Goal: Task Accomplishment & Management: Use online tool/utility

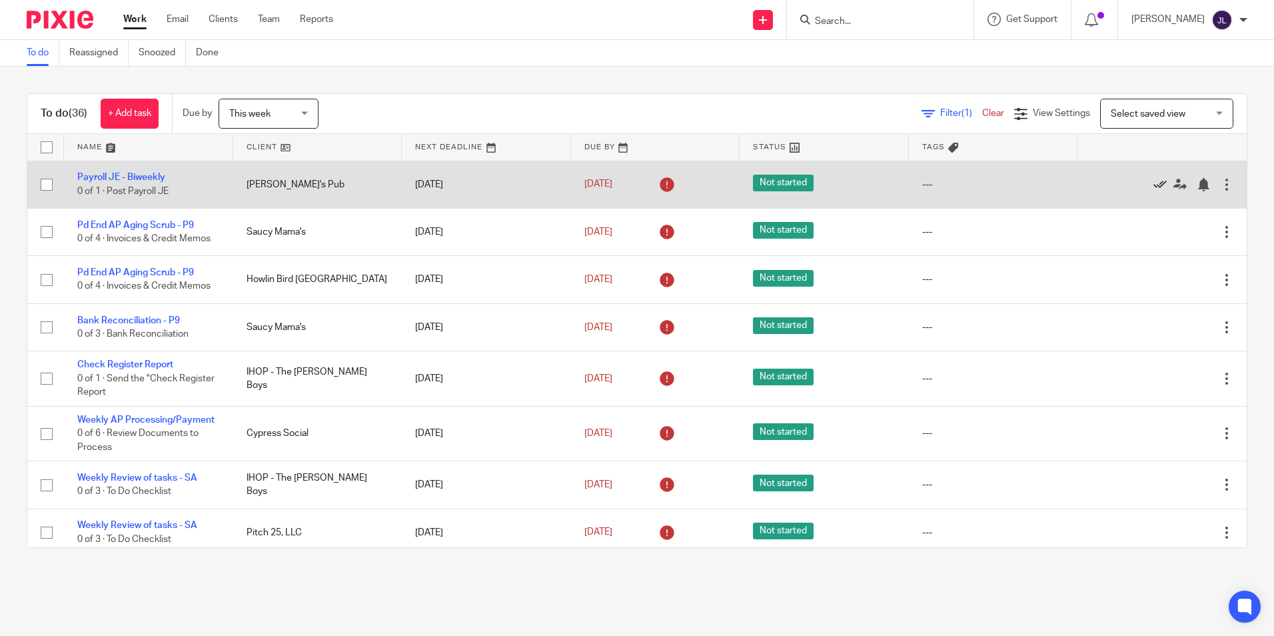
click at [796, 183] on icon at bounding box center [1159, 184] width 13 height 13
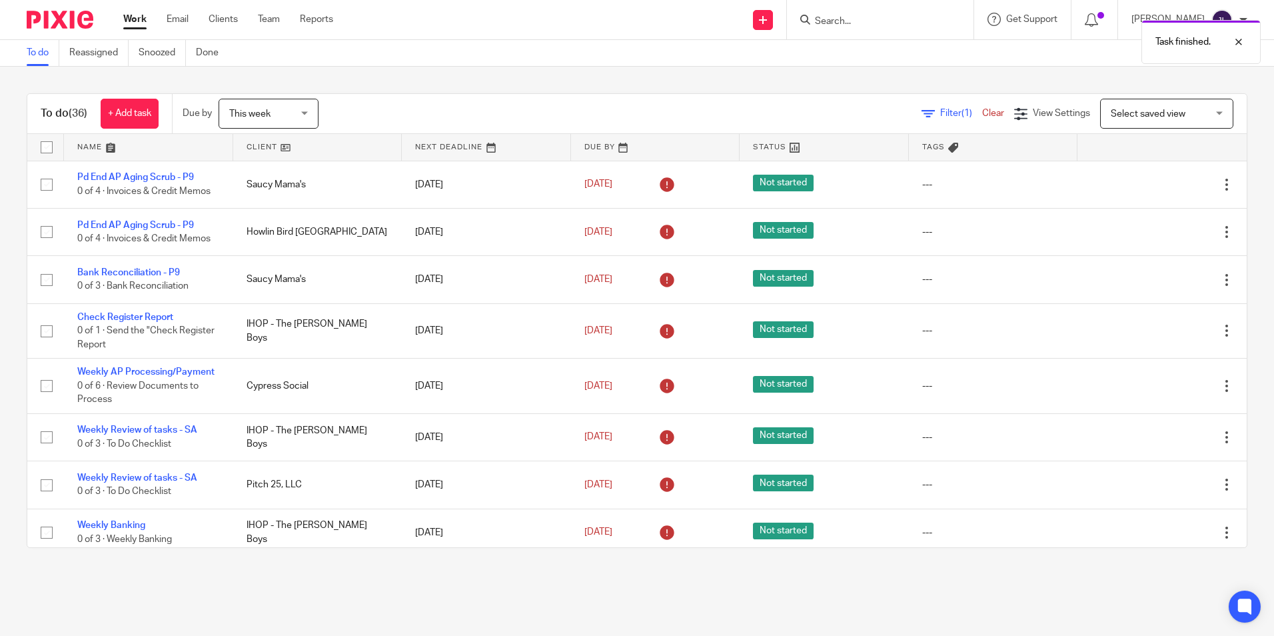
click at [796, 183] on icon at bounding box center [1159, 184] width 13 height 13
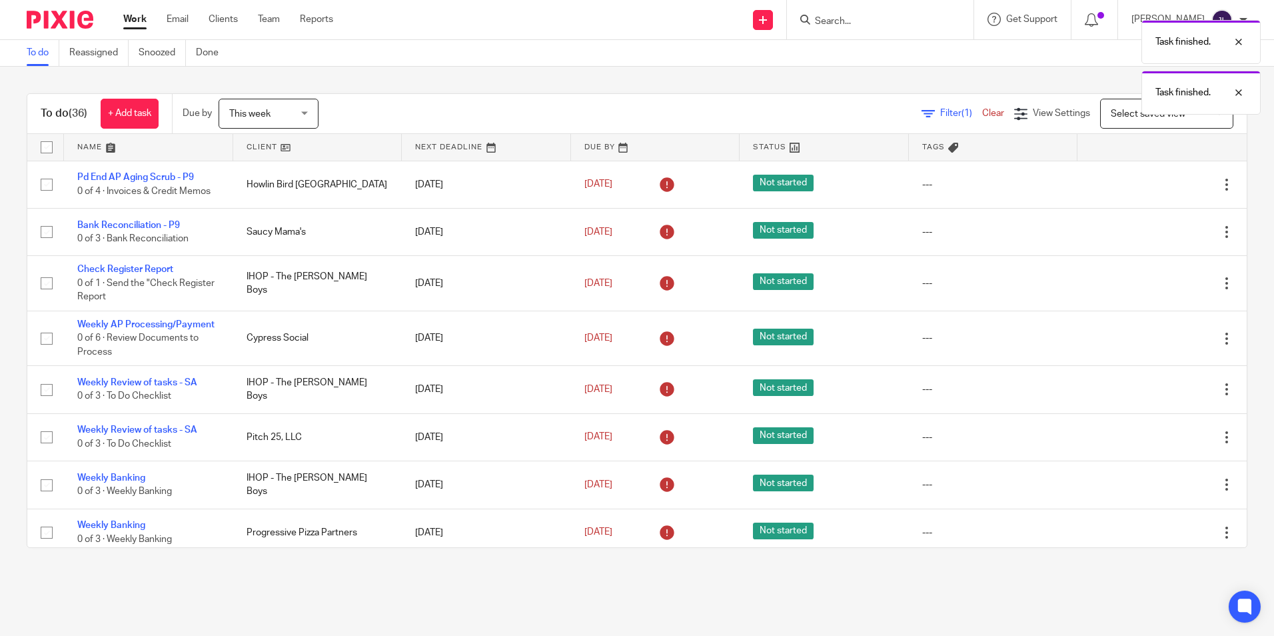
click at [796, 183] on icon at bounding box center [1159, 184] width 13 height 13
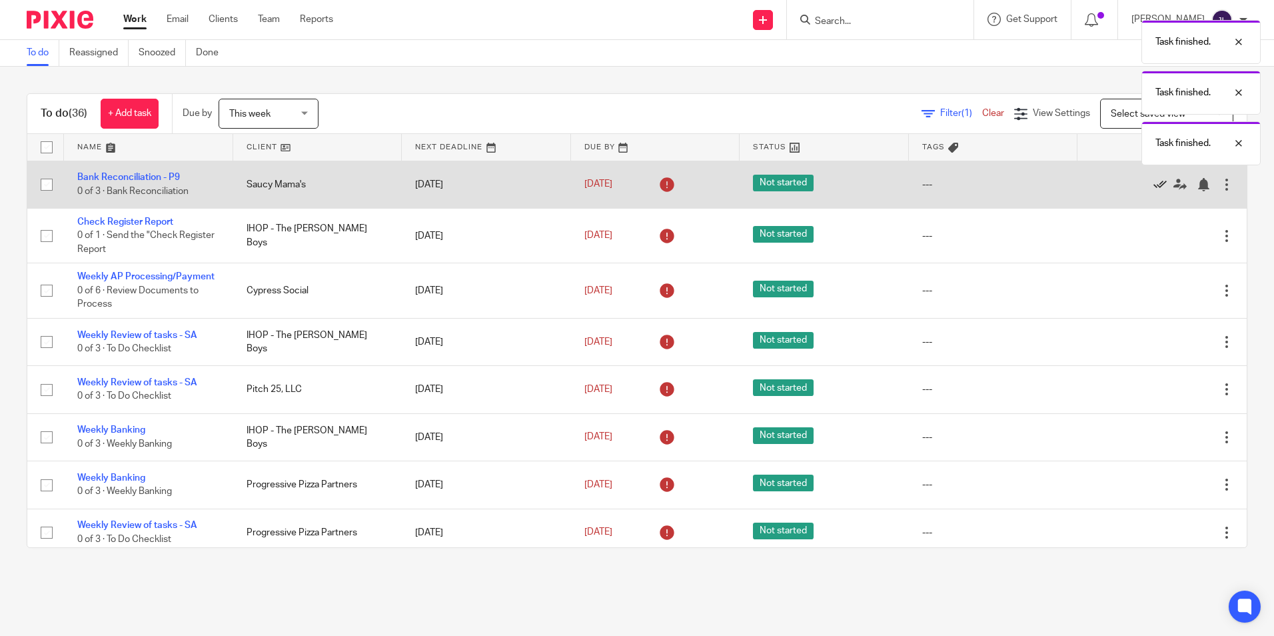
click at [796, 183] on icon at bounding box center [1159, 184] width 13 height 13
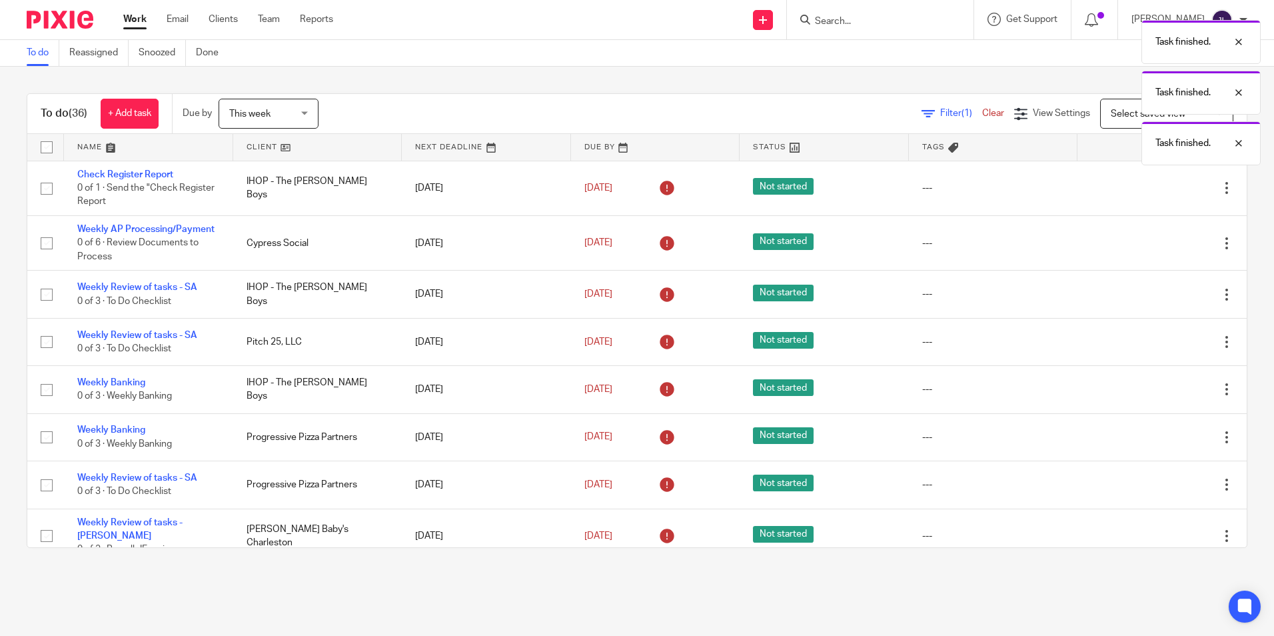
click at [796, 183] on icon at bounding box center [1159, 187] width 13 height 13
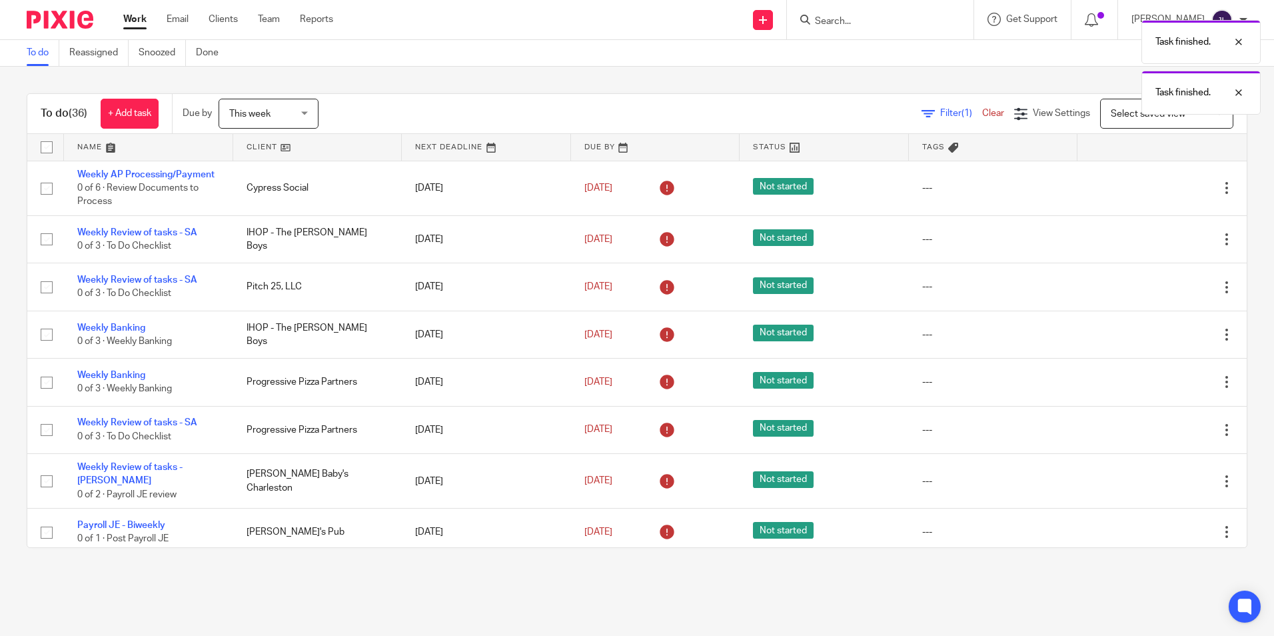
click at [796, 183] on icon at bounding box center [1159, 187] width 13 height 13
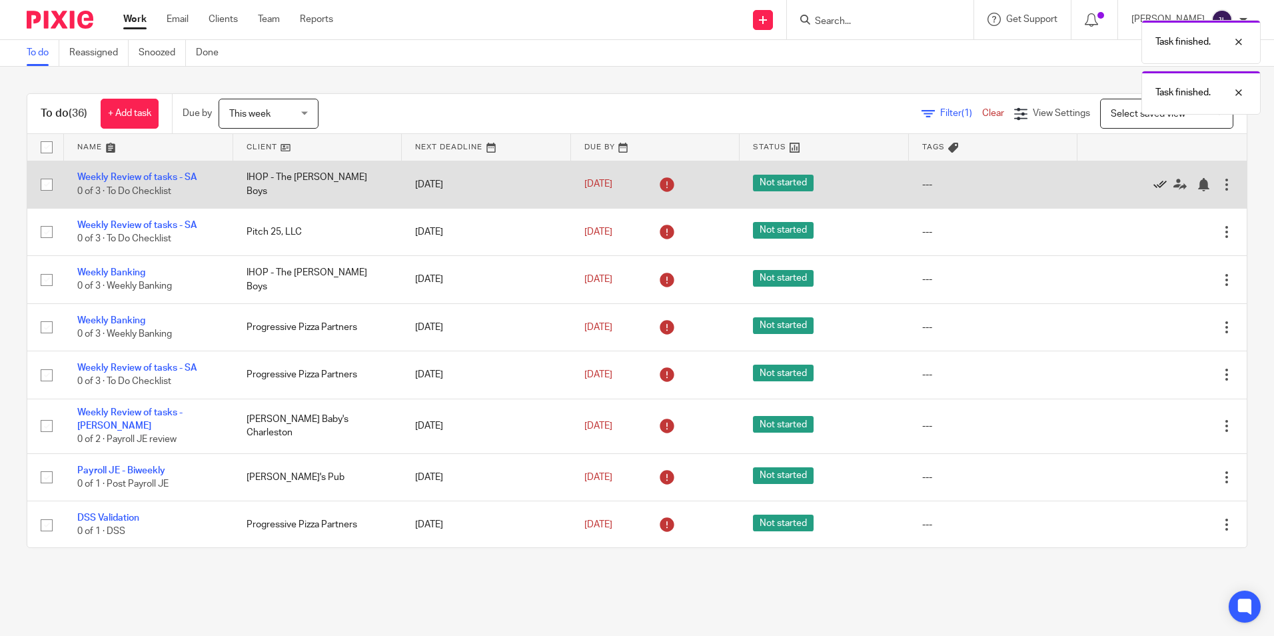
click at [796, 183] on icon at bounding box center [1159, 184] width 13 height 13
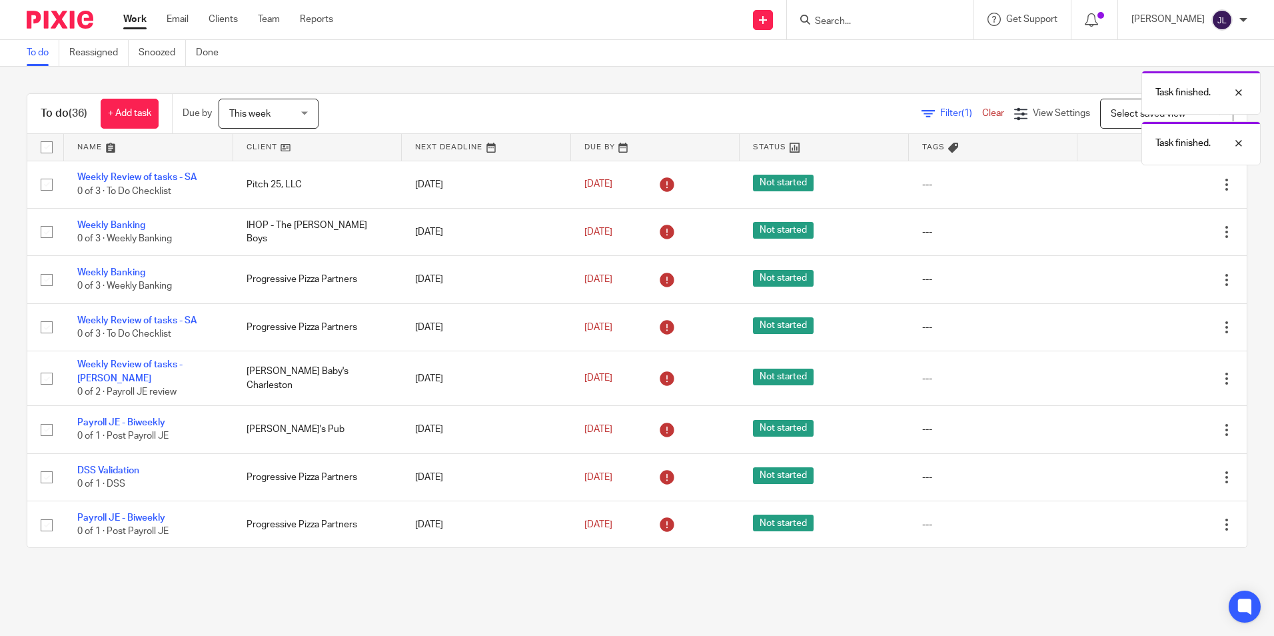
click at [796, 183] on icon at bounding box center [1159, 184] width 13 height 13
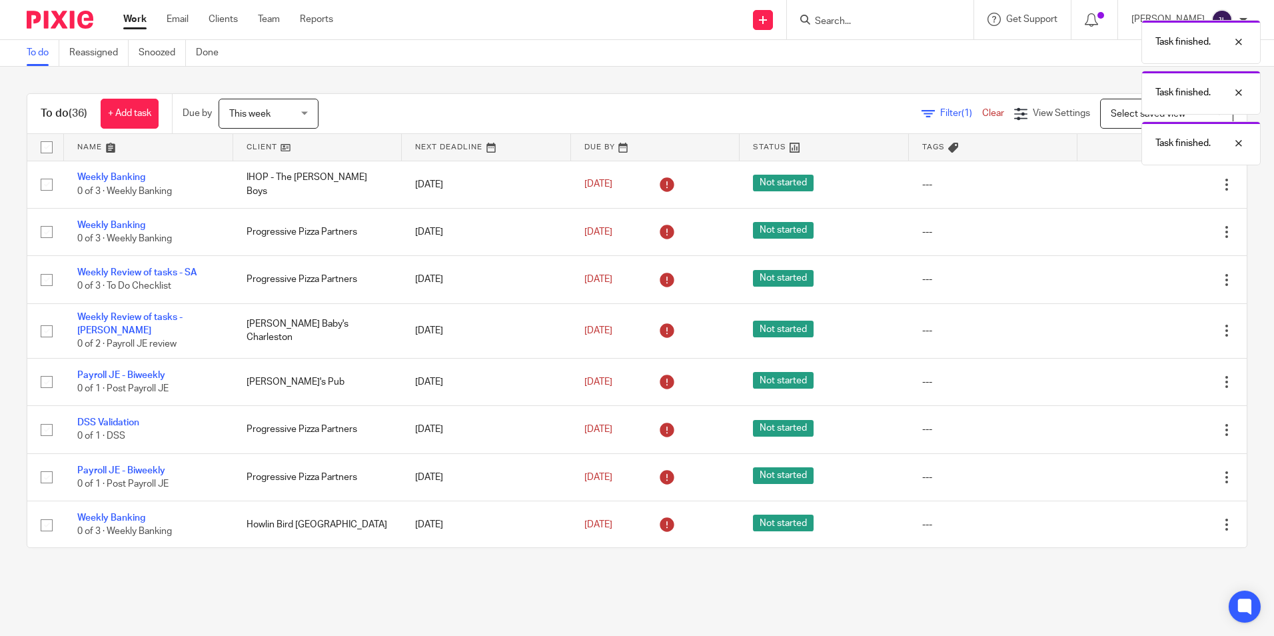
click at [796, 183] on icon at bounding box center [1159, 184] width 13 height 13
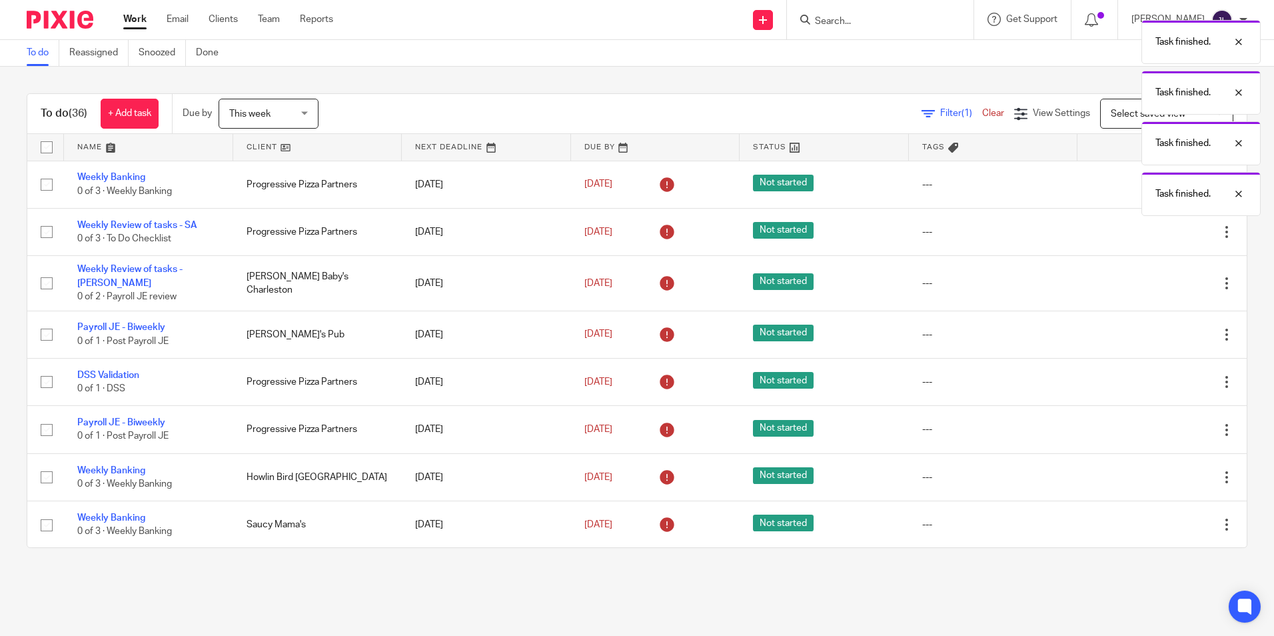
click at [796, 183] on div "Task finished. Task finished. Task finished. Task finished." at bounding box center [949, 114] width 624 height 203
click at [796, 183] on icon at bounding box center [1159, 184] width 13 height 13
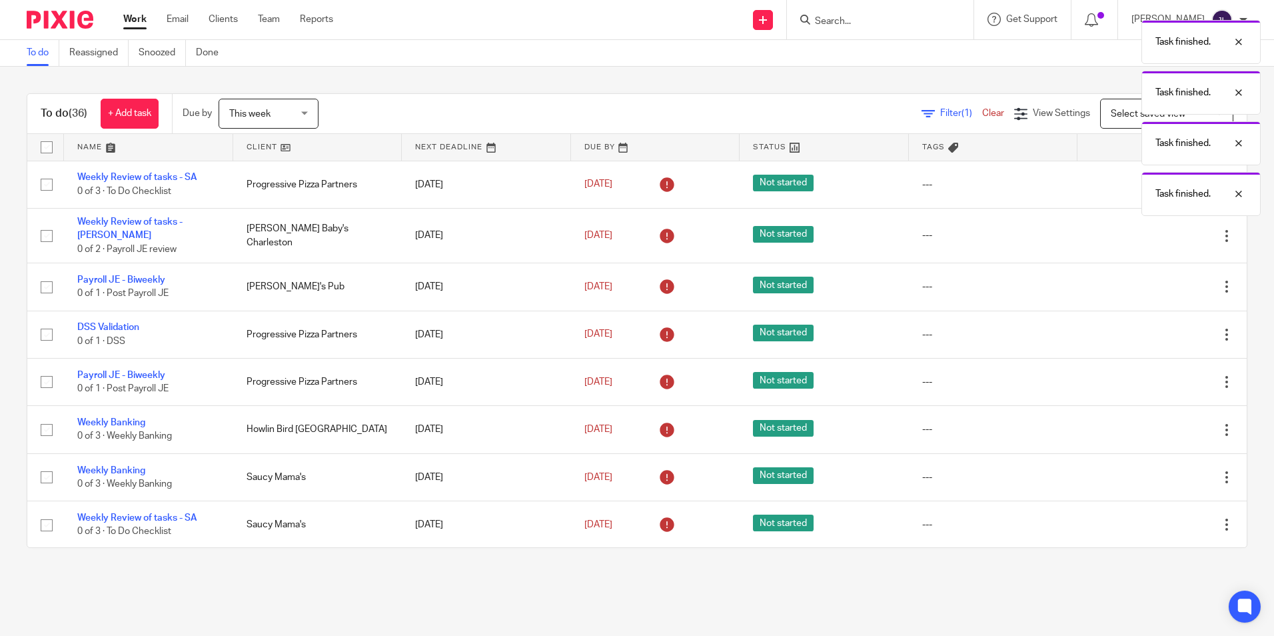
click at [796, 183] on div "Task finished. Task finished. Task finished. Task finished." at bounding box center [949, 114] width 624 height 203
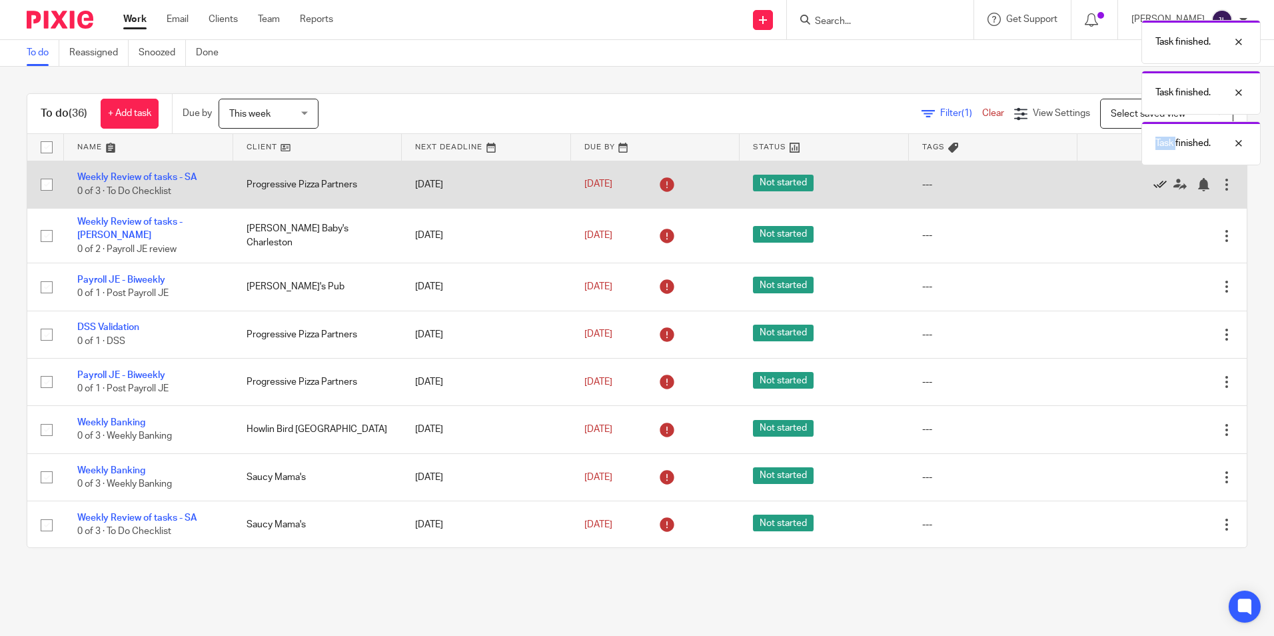
click at [796, 183] on icon at bounding box center [1159, 184] width 13 height 13
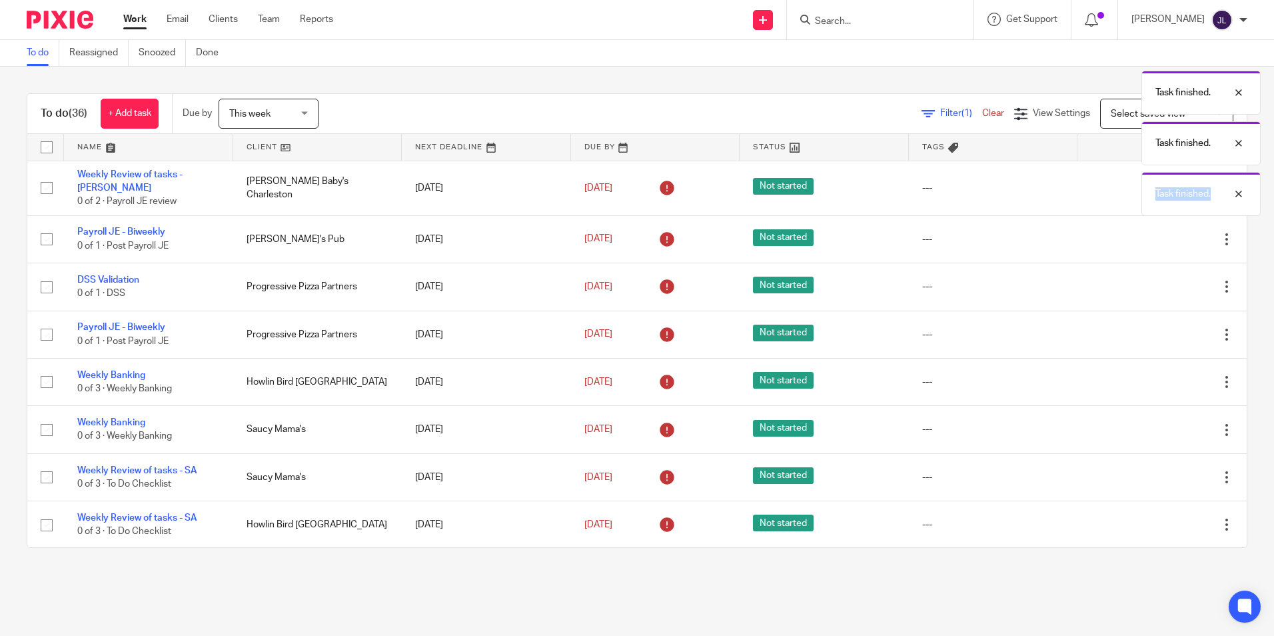
click at [796, 183] on body "Work Email Clients Team Reports Work Email Clients Team Reports Settings Send n…" at bounding box center [637, 318] width 1274 height 636
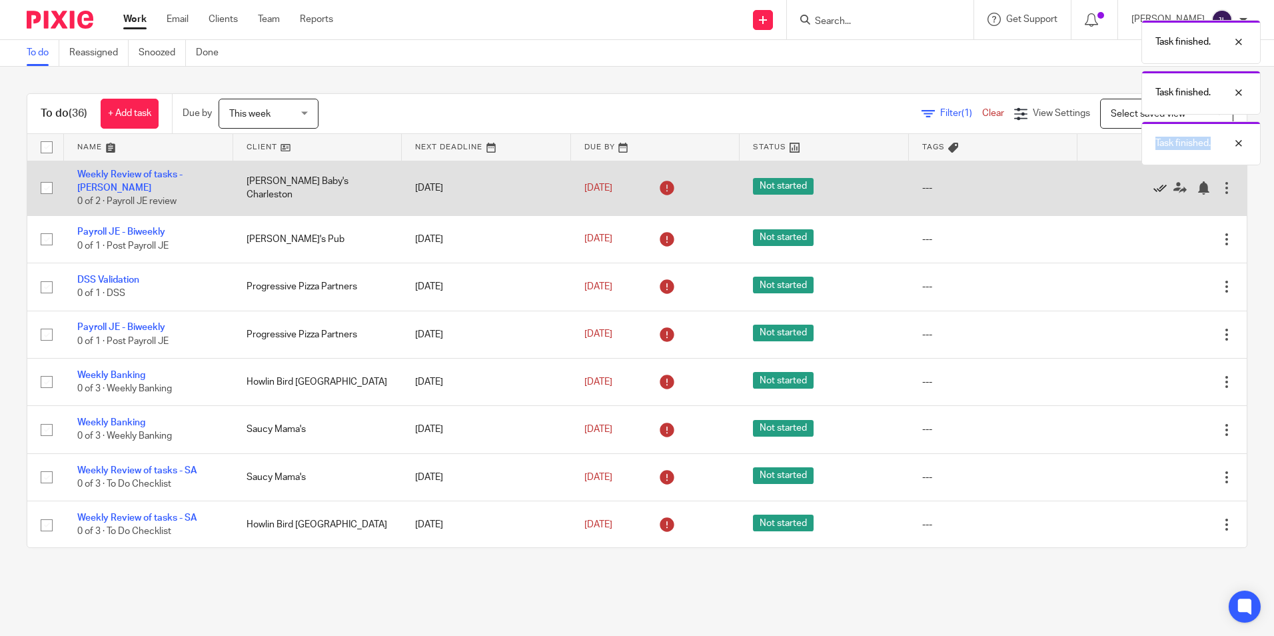
click at [796, 183] on icon at bounding box center [1159, 187] width 13 height 13
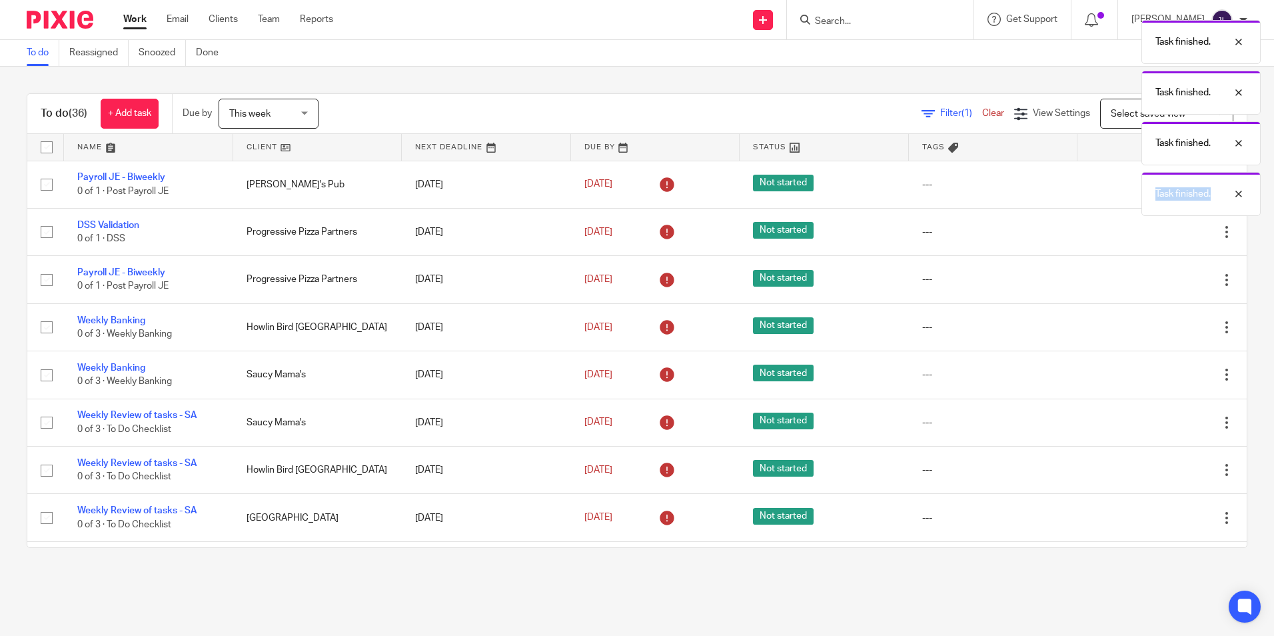
click at [796, 183] on div "Task finished. Task finished. Task finished. Task finished." at bounding box center [949, 114] width 624 height 203
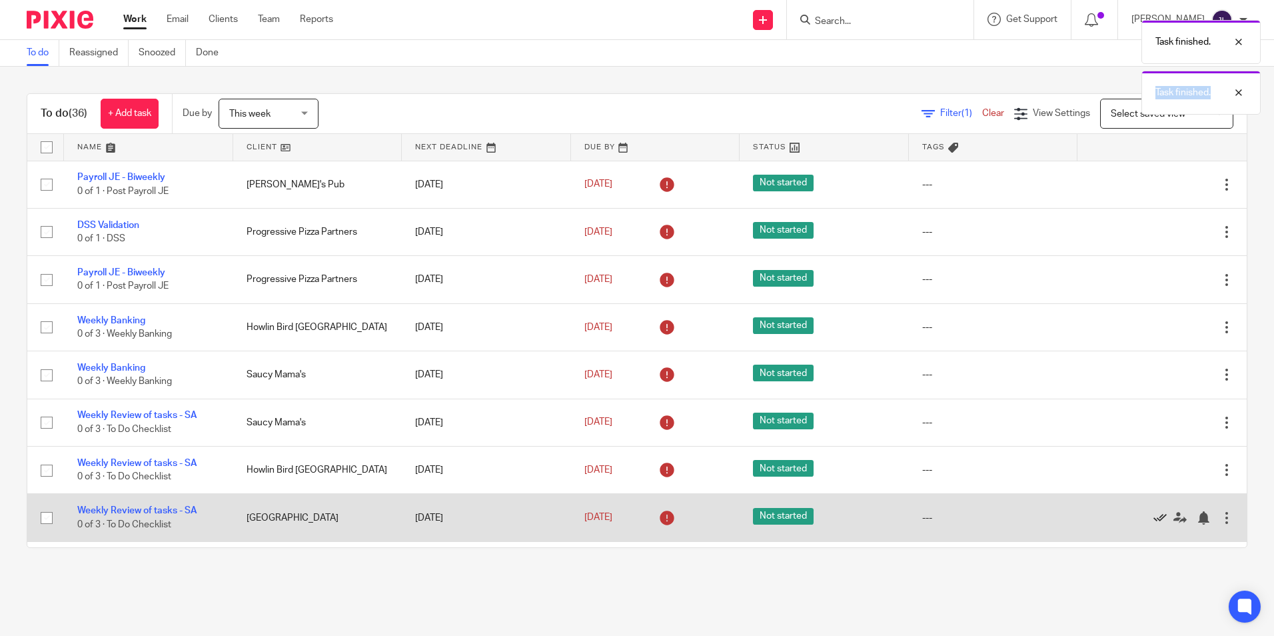
click at [796, 377] on icon at bounding box center [1159, 517] width 13 height 13
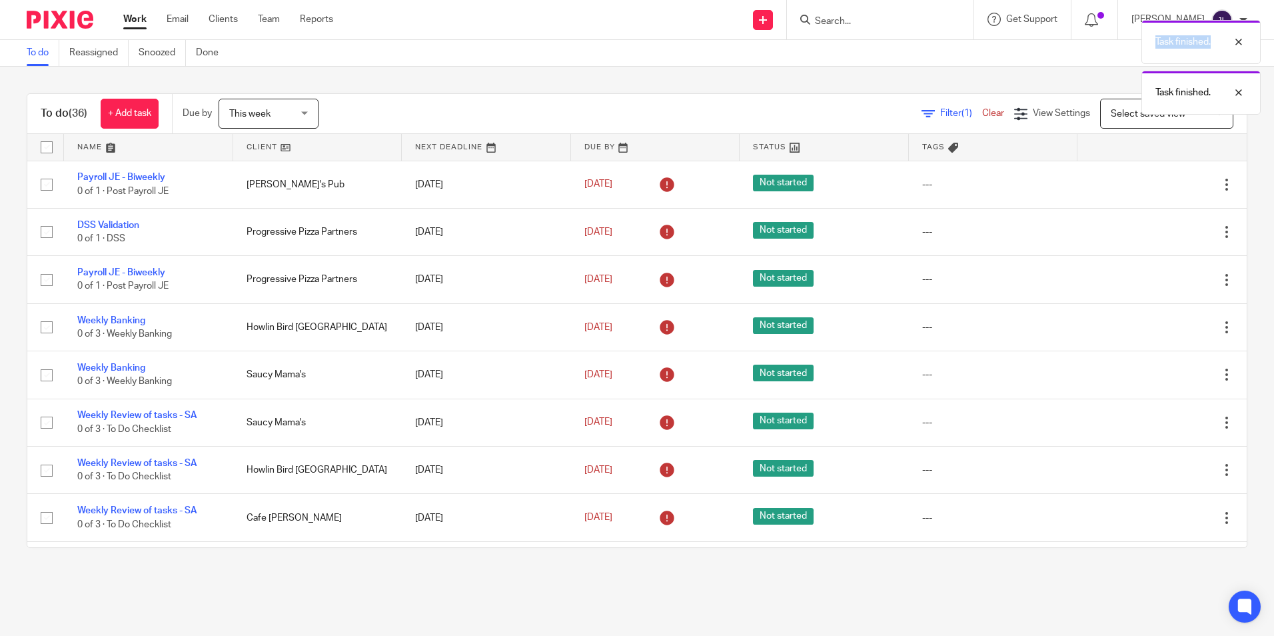
click at [796, 377] on icon at bounding box center [1159, 517] width 13 height 13
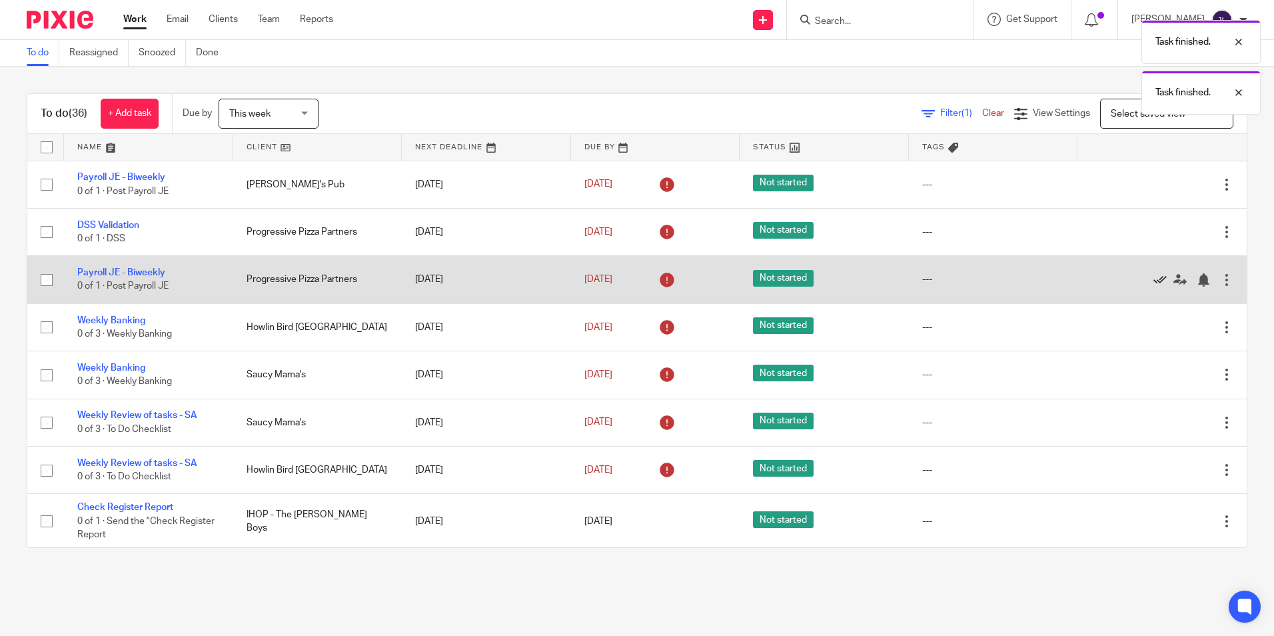
click at [796, 275] on icon at bounding box center [1159, 279] width 13 height 13
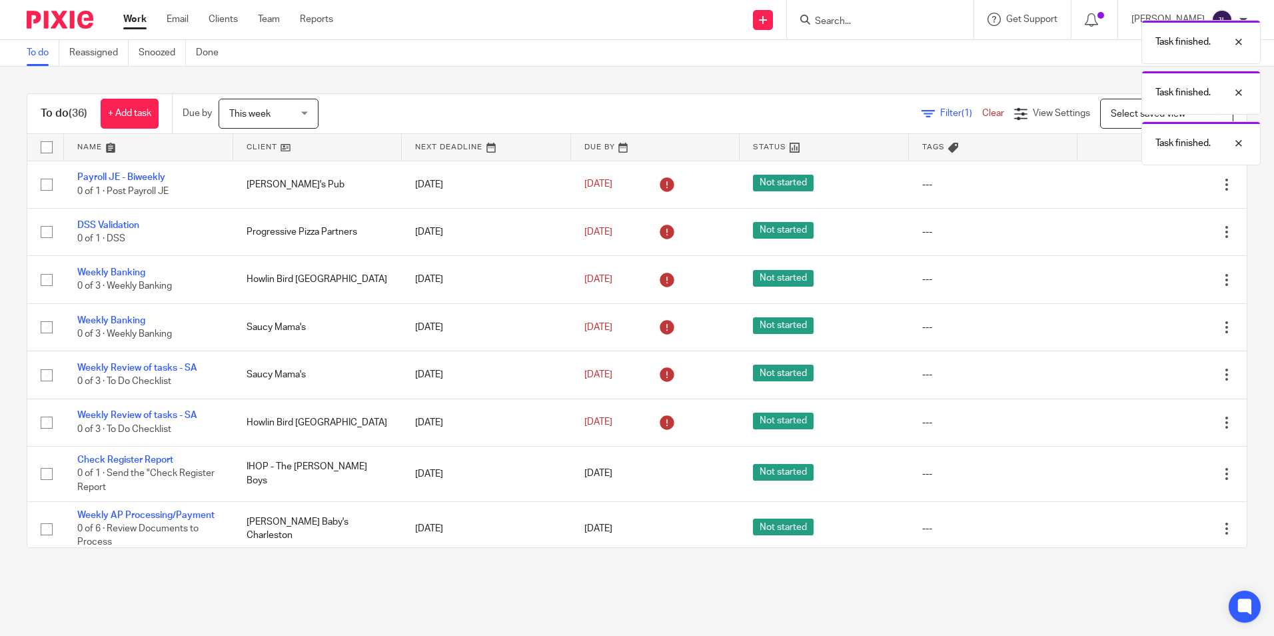
click at [796, 275] on icon at bounding box center [1159, 279] width 13 height 13
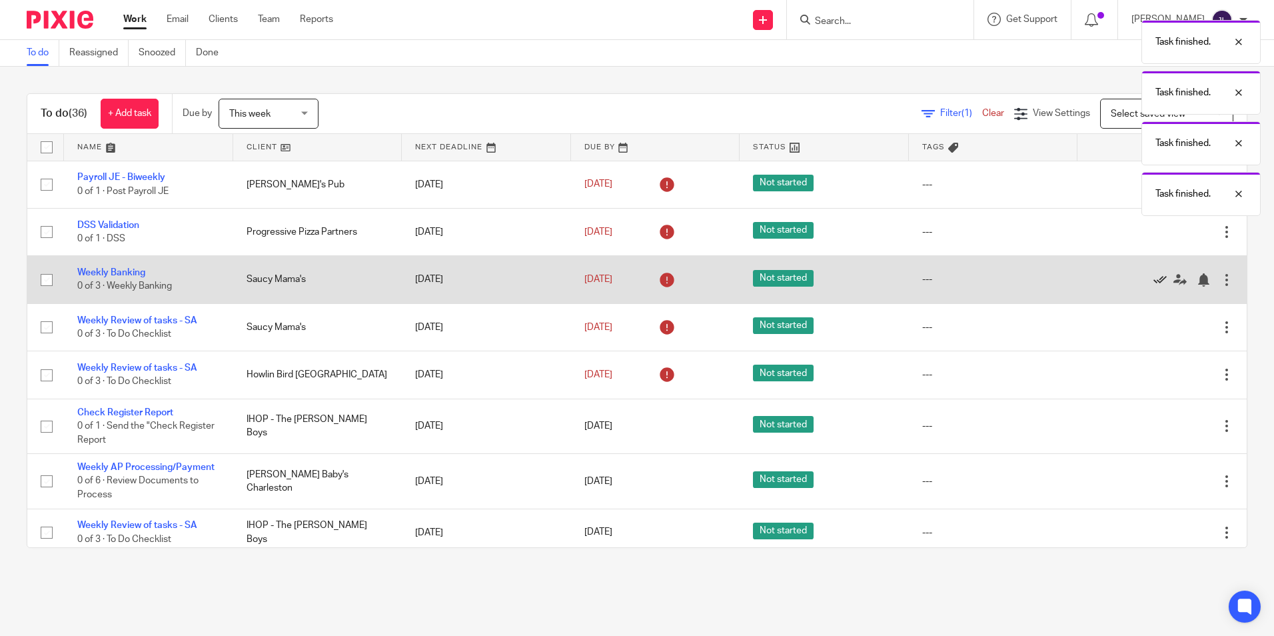
click at [796, 275] on icon at bounding box center [1159, 279] width 13 height 13
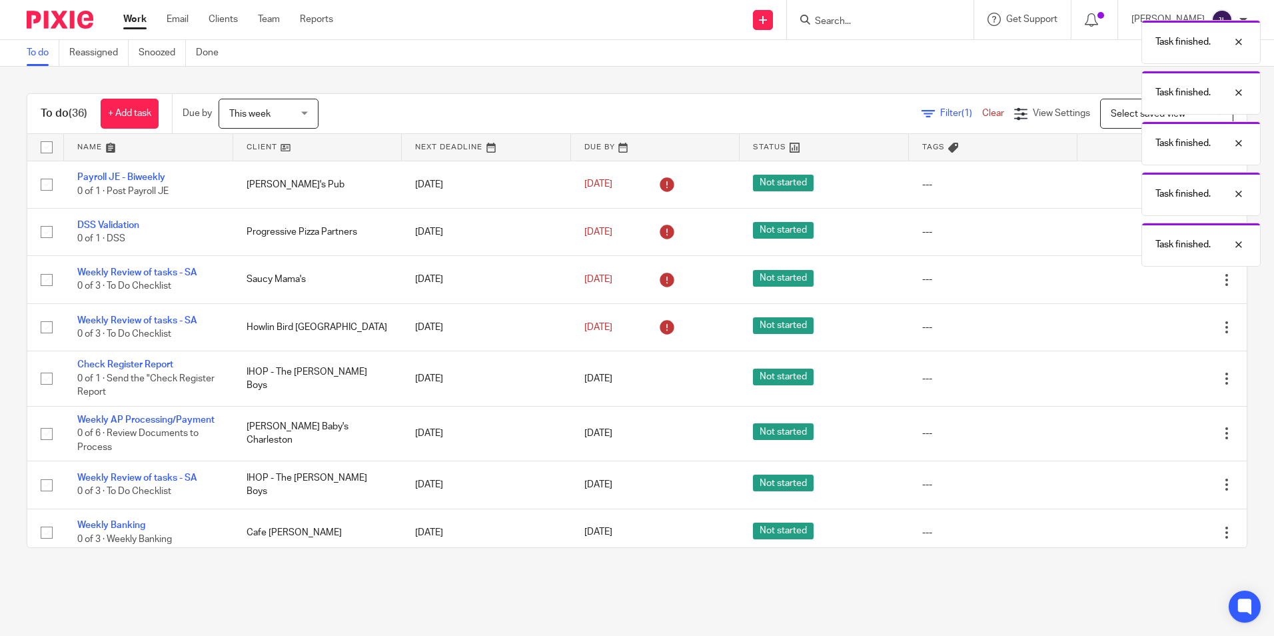
click at [796, 275] on icon at bounding box center [1159, 279] width 13 height 13
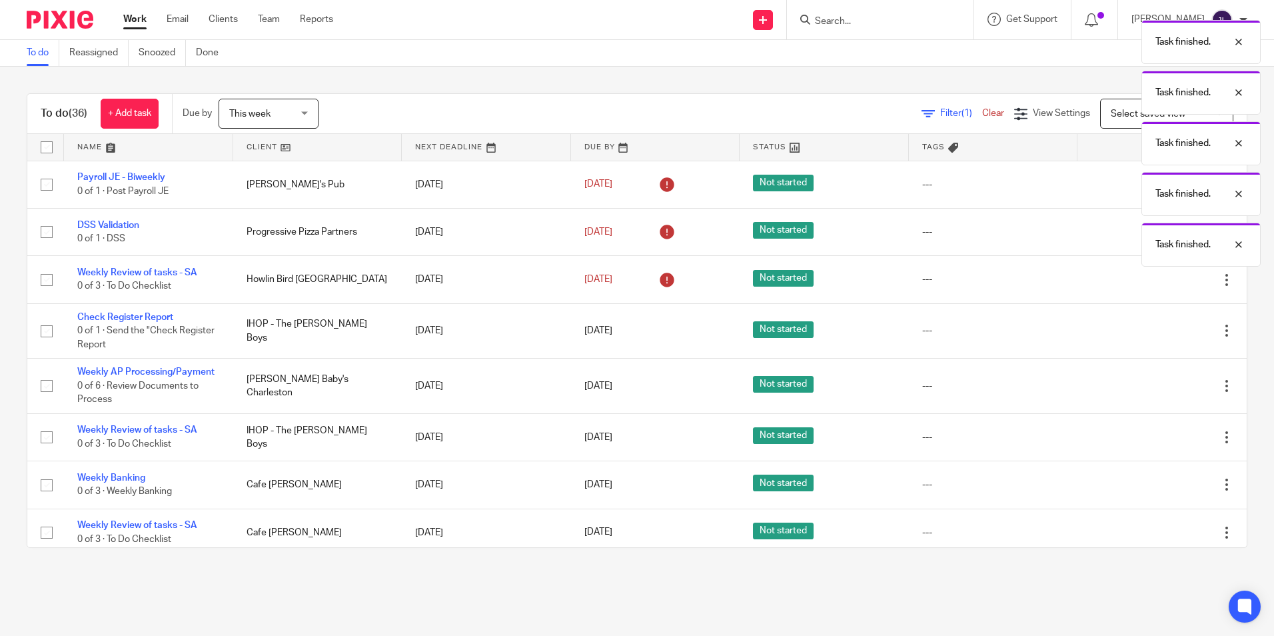
click at [796, 276] on icon at bounding box center [1159, 279] width 13 height 13
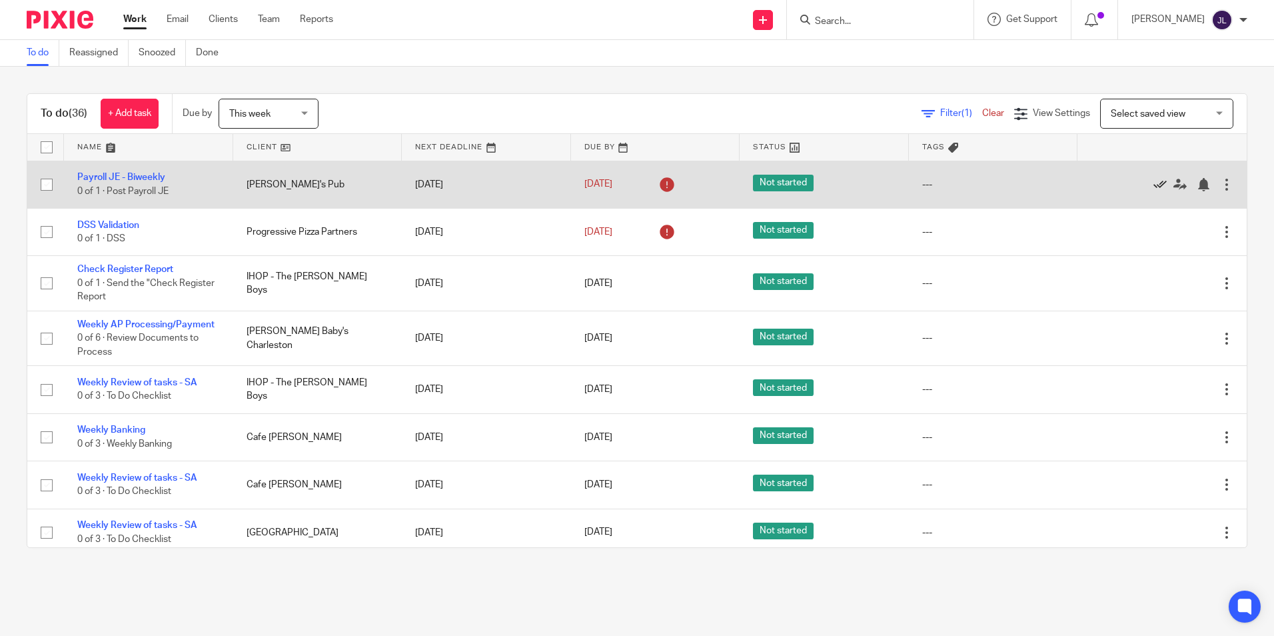
click at [796, 185] on icon at bounding box center [1159, 184] width 13 height 13
